Goal: Task Accomplishment & Management: Manage account settings

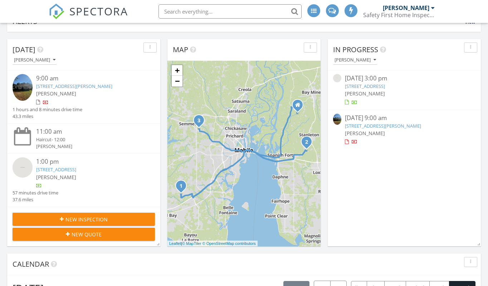
scroll to position [79, 0]
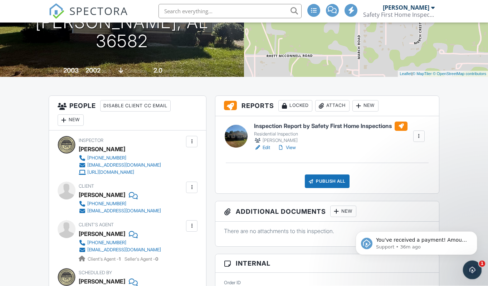
click at [467, 267] on icon "Open Intercom Messenger" at bounding box center [471, 269] width 12 height 12
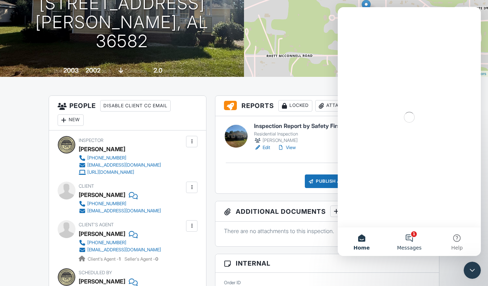
click at [408, 235] on button "1 Messages" at bounding box center [409, 241] width 48 height 29
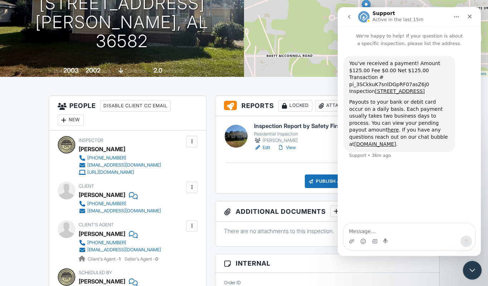
click at [463, 268] on div "Close Intercom Messenger" at bounding box center [470, 269] width 17 height 17
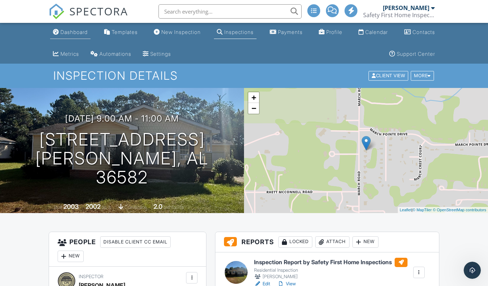
click at [73, 33] on div "Dashboard" at bounding box center [73, 32] width 27 height 6
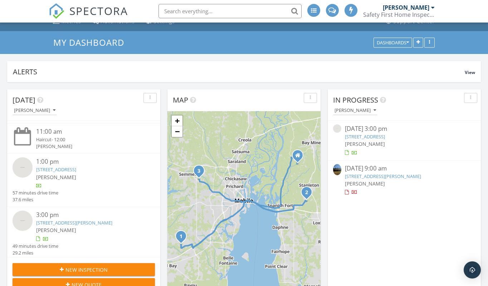
scroll to position [53, 0]
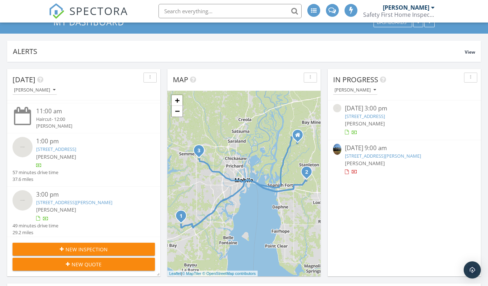
click at [76, 147] on link "[STREET_ADDRESS]" at bounding box center [56, 149] width 40 height 6
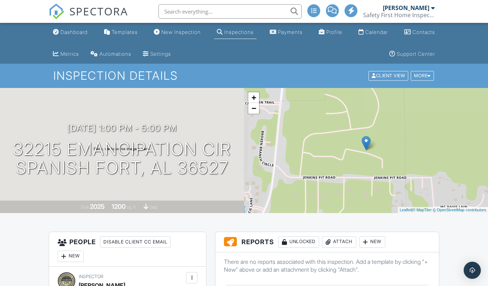
click at [172, 11] on input "text" at bounding box center [229, 11] width 143 height 14
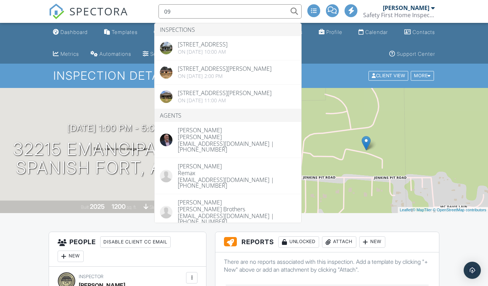
type input "0"
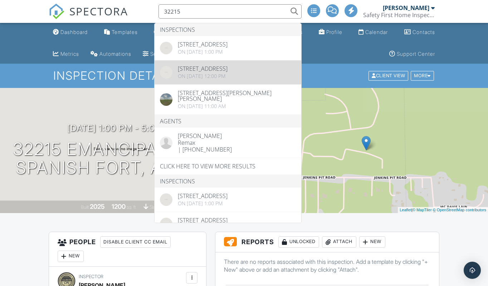
type input "32215"
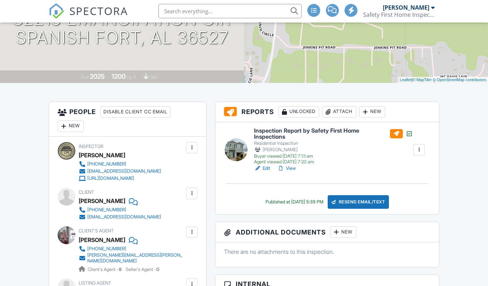
click at [418, 148] on div at bounding box center [418, 150] width 7 height 7
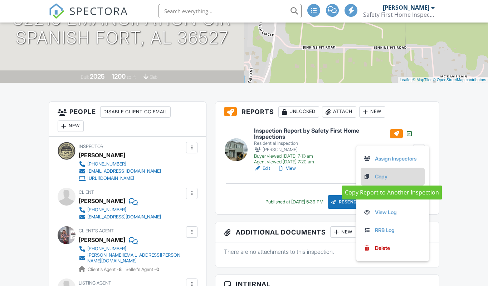
click at [383, 178] on link "Copy" at bounding box center [392, 177] width 58 height 8
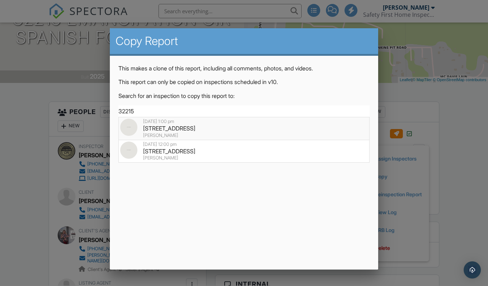
click at [202, 129] on div "32215 Emancipation Cir, Spanish Fort, AL 36527" at bounding box center [243, 129] width 247 height 8
type input "32215 Emancipation Cir, Spanish Fort, AL 36527"
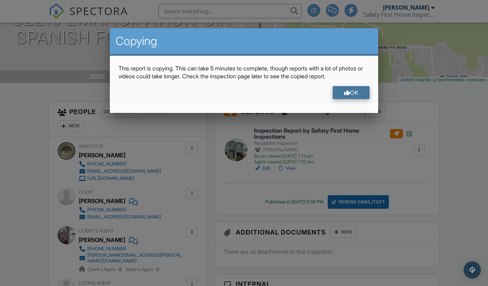
click at [353, 89] on div "OK" at bounding box center [351, 93] width 37 height 13
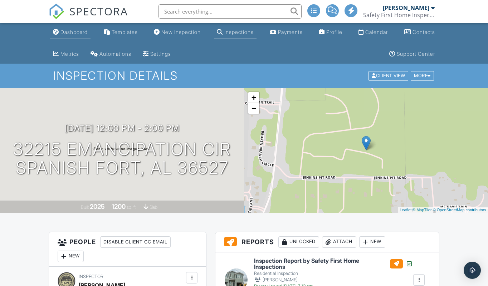
click at [69, 33] on div "Dashboard" at bounding box center [73, 32] width 27 height 6
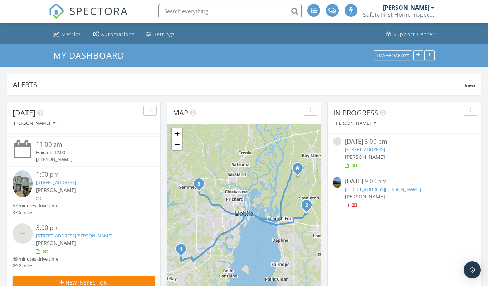
scroll to position [20, 0]
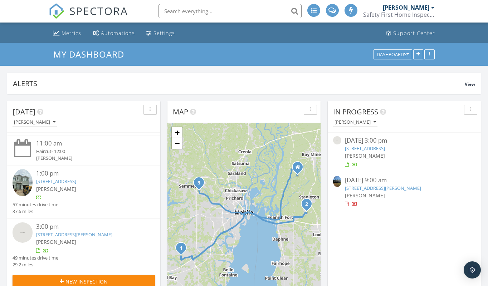
click at [76, 180] on link "[STREET_ADDRESS]" at bounding box center [56, 181] width 40 height 6
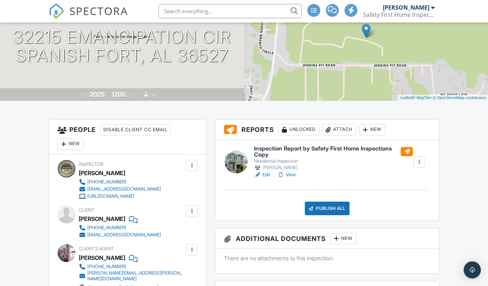
click at [327, 148] on h6 "Inspection Report by Safety First Home Inspections Copy" at bounding box center [333, 152] width 159 height 13
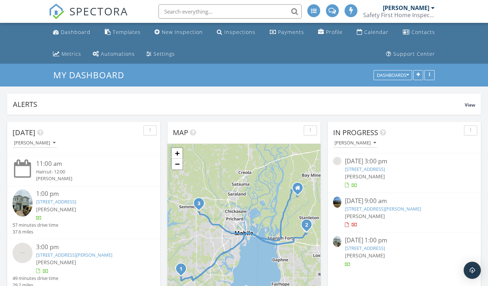
scroll to position [50, 0]
click at [76, 200] on link "[STREET_ADDRESS]" at bounding box center [56, 202] width 40 height 6
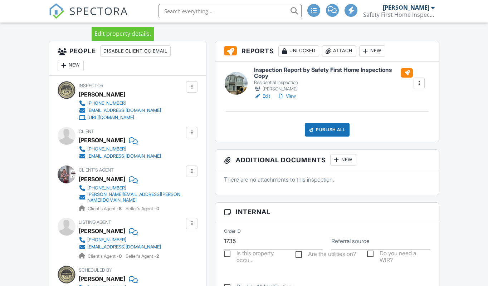
scroll to position [196, 0]
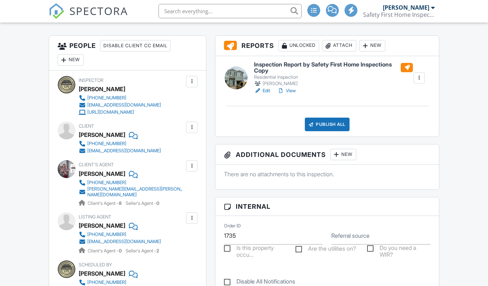
click at [292, 89] on link "View" at bounding box center [286, 91] width 19 height 7
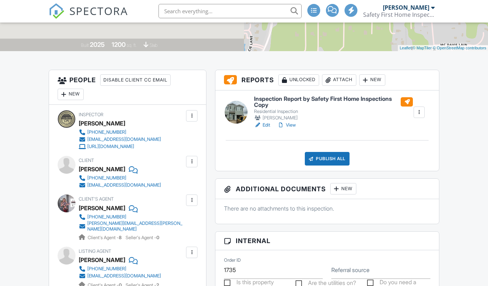
scroll to position [213, 0]
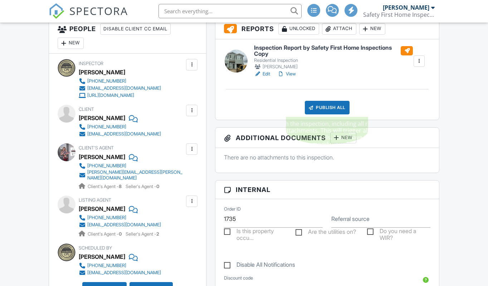
click at [327, 105] on div "Publish All" at bounding box center [327, 108] width 45 height 14
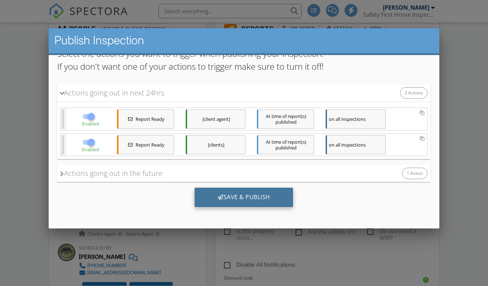
scroll to position [63, 0]
click at [235, 195] on div "Save & Publish" at bounding box center [244, 197] width 98 height 19
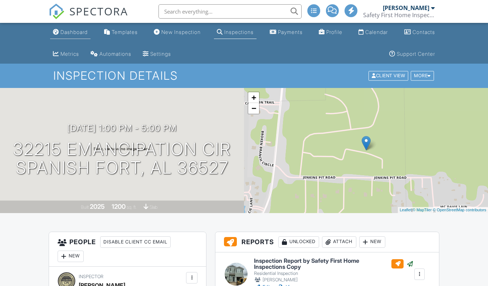
click at [75, 29] on div "Dashboard" at bounding box center [73, 32] width 27 height 6
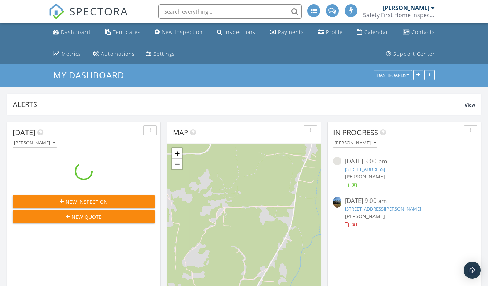
click at [72, 30] on div "Dashboard" at bounding box center [76, 32] width 30 height 7
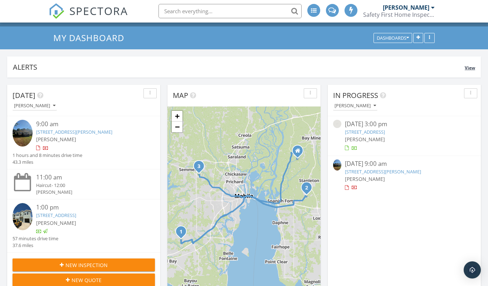
scroll to position [38, 0]
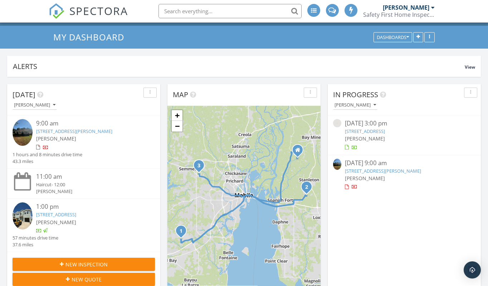
click at [60, 130] on link "[STREET_ADDRESS][PERSON_NAME]" at bounding box center [74, 131] width 76 height 6
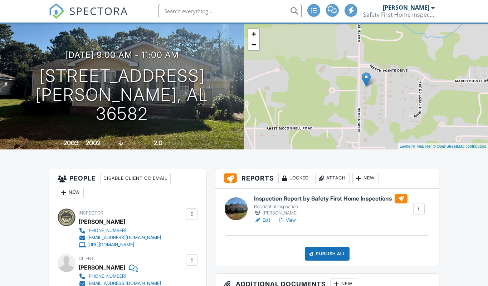
scroll to position [83, 0]
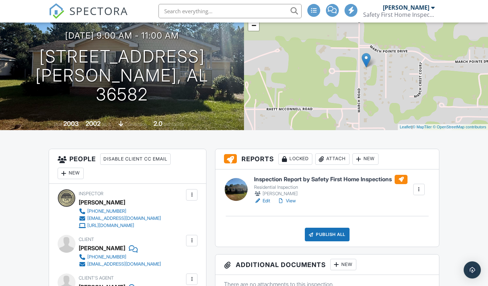
click at [291, 201] on link "View" at bounding box center [286, 201] width 19 height 7
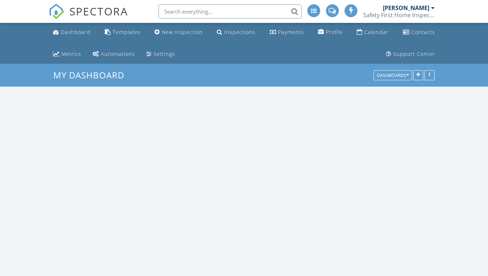
click at [221, 10] on input "text" at bounding box center [229, 11] width 143 height 14
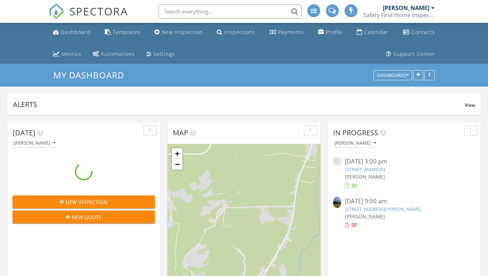
scroll to position [884, 488]
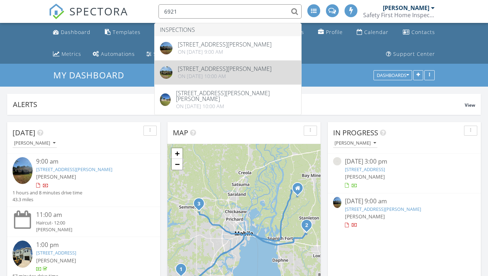
type input "6921"
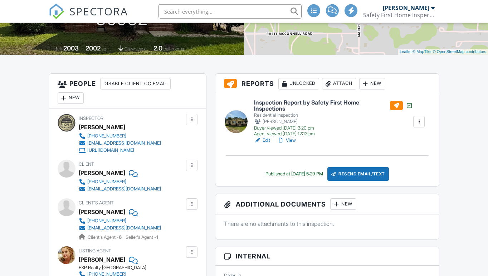
scroll to position [176, 0]
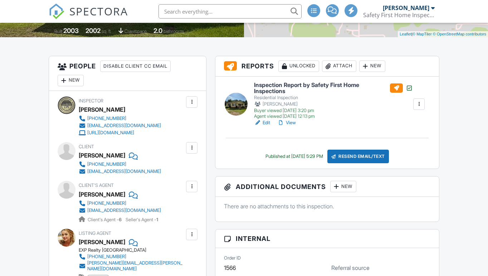
click at [292, 122] on link "View" at bounding box center [286, 122] width 19 height 7
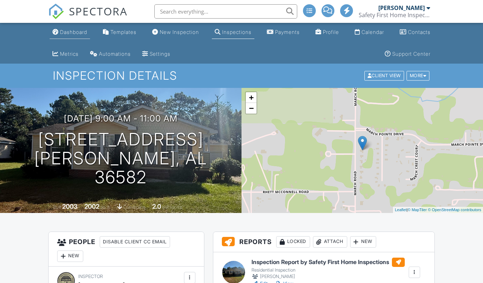
click at [73, 36] on link "Dashboard" at bounding box center [70, 32] width 40 height 13
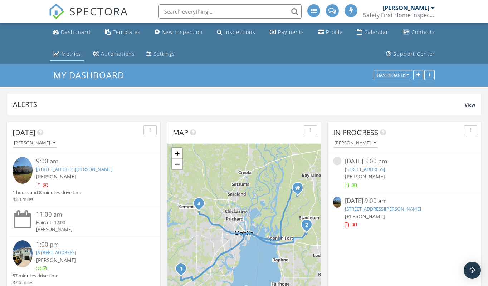
click at [70, 53] on div "Metrics" at bounding box center [71, 53] width 20 height 7
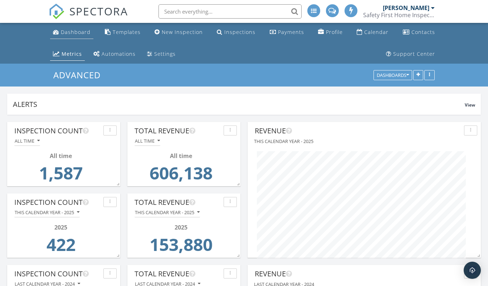
click at [74, 30] on div "Dashboard" at bounding box center [76, 32] width 30 height 7
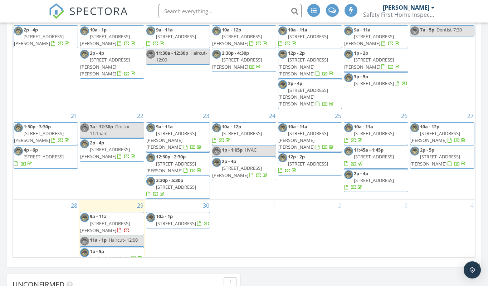
scroll to position [425, 0]
